Goal: Task Accomplishment & Management: Use online tool/utility

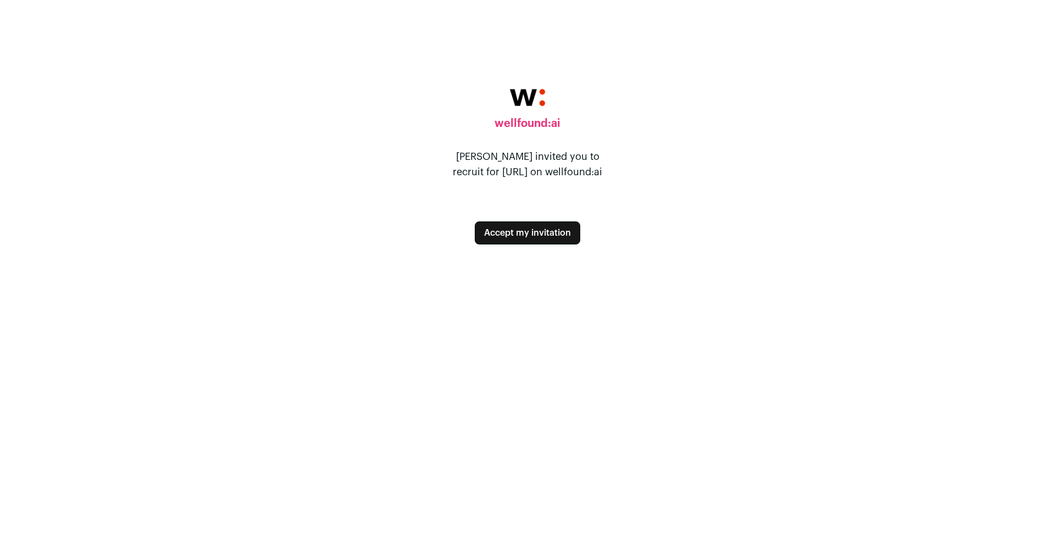
click at [516, 234] on button "Accept my invitation" at bounding box center [527, 232] width 105 height 23
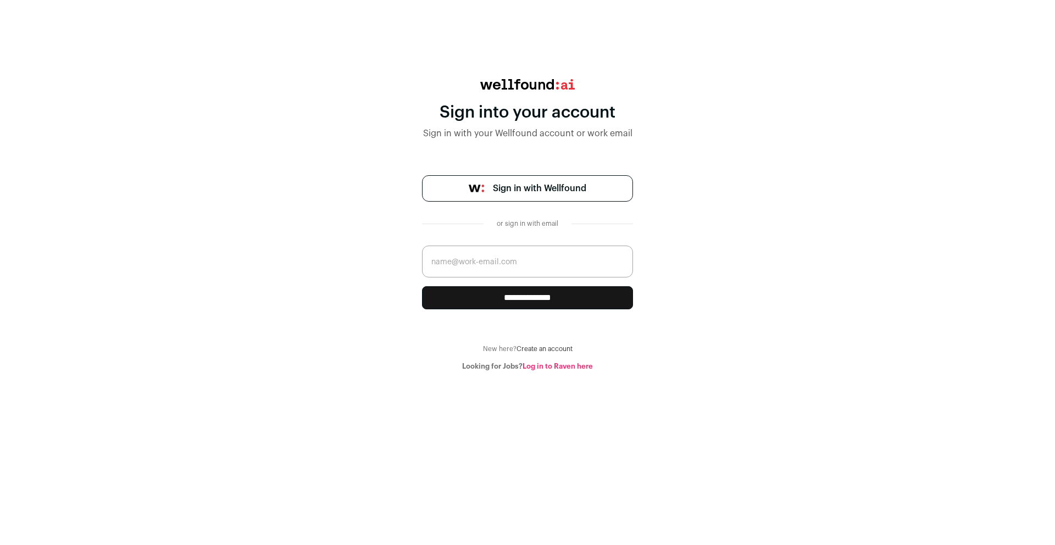
click at [472, 263] on input "email" at bounding box center [527, 262] width 211 height 32
type input "[EMAIL_ADDRESS]"
click at [486, 299] on input "**********" at bounding box center [527, 297] width 211 height 23
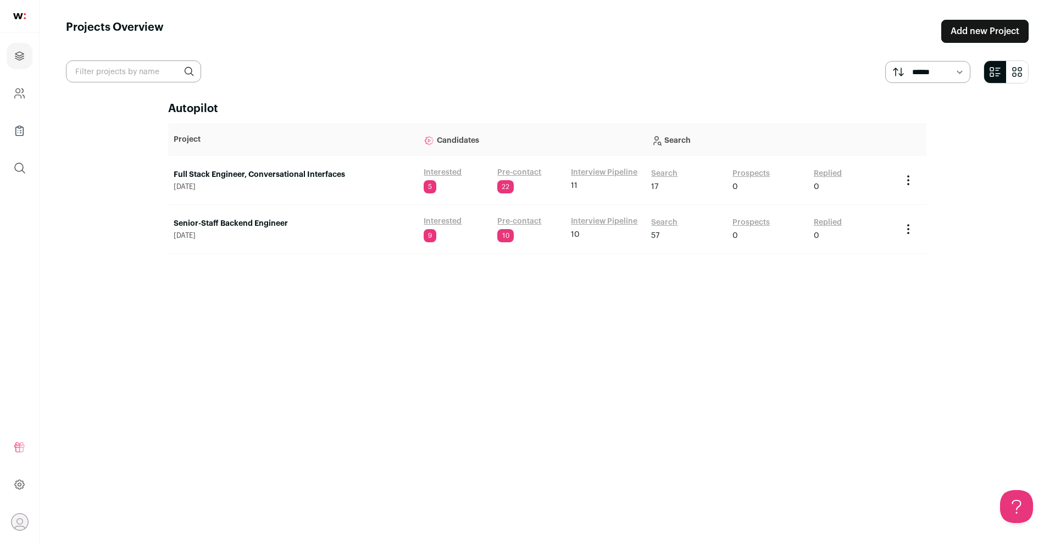
click at [289, 171] on link "Full Stack Engineer, Conversational Interfaces" at bounding box center [293, 174] width 239 height 11
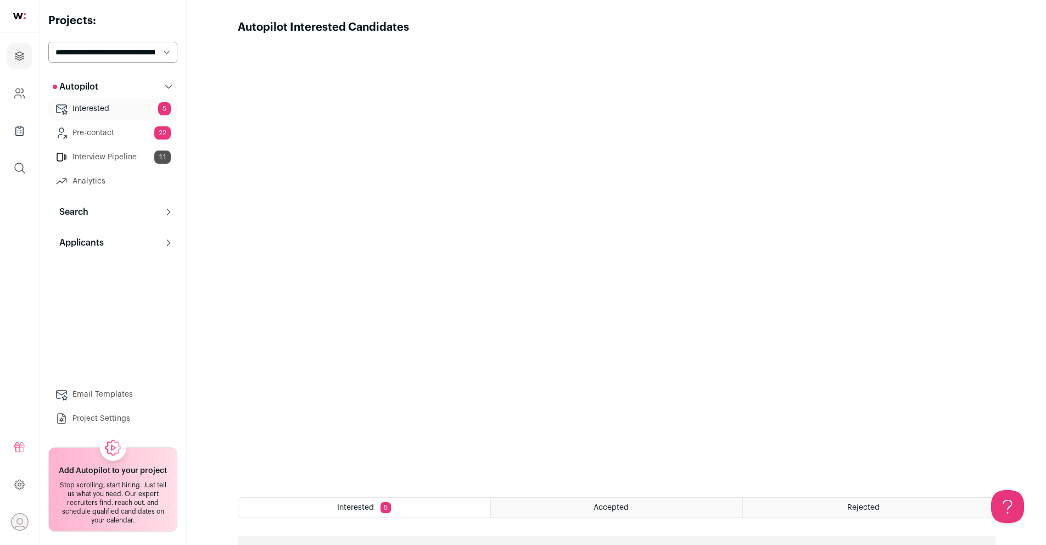
click at [117, 104] on link "Interested 5" at bounding box center [112, 109] width 129 height 22
click at [101, 127] on link "Pre-contact 22" at bounding box center [112, 133] width 129 height 22
click at [93, 153] on link "Interview Pipeline 11" at bounding box center [112, 157] width 129 height 22
